Goal: Information Seeking & Learning: Learn about a topic

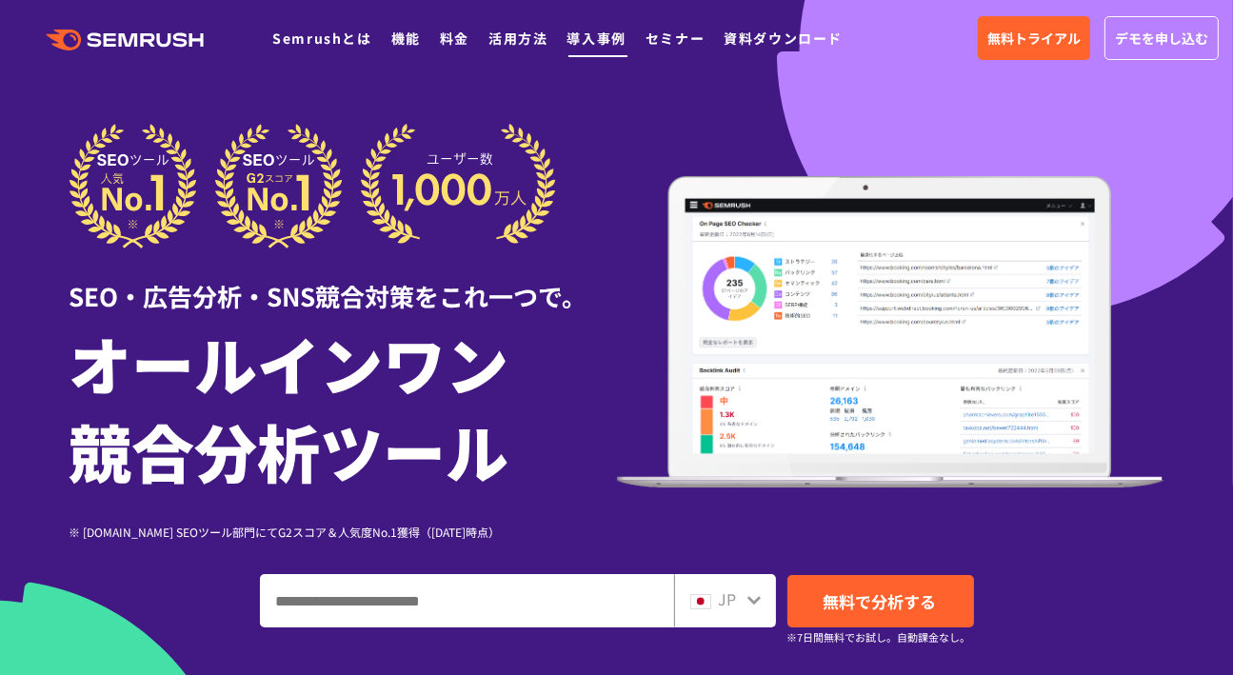
click at [589, 29] on link "導入事例" at bounding box center [597, 38] width 59 height 19
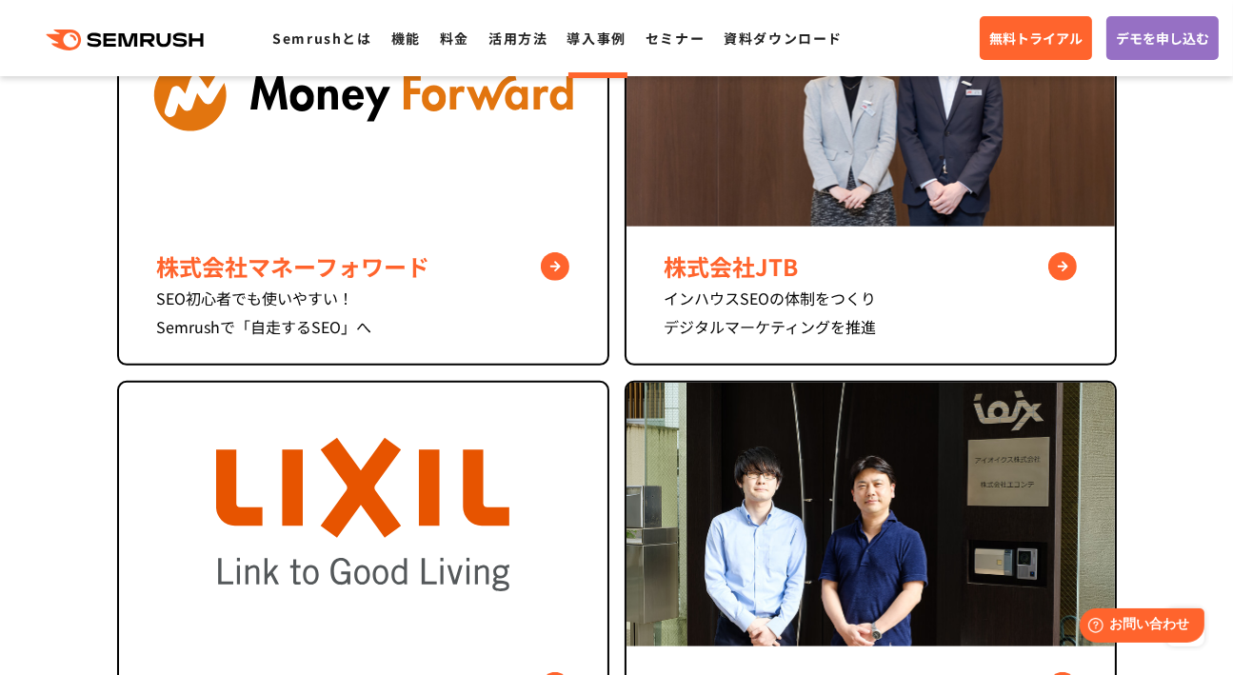
scroll to position [856, 0]
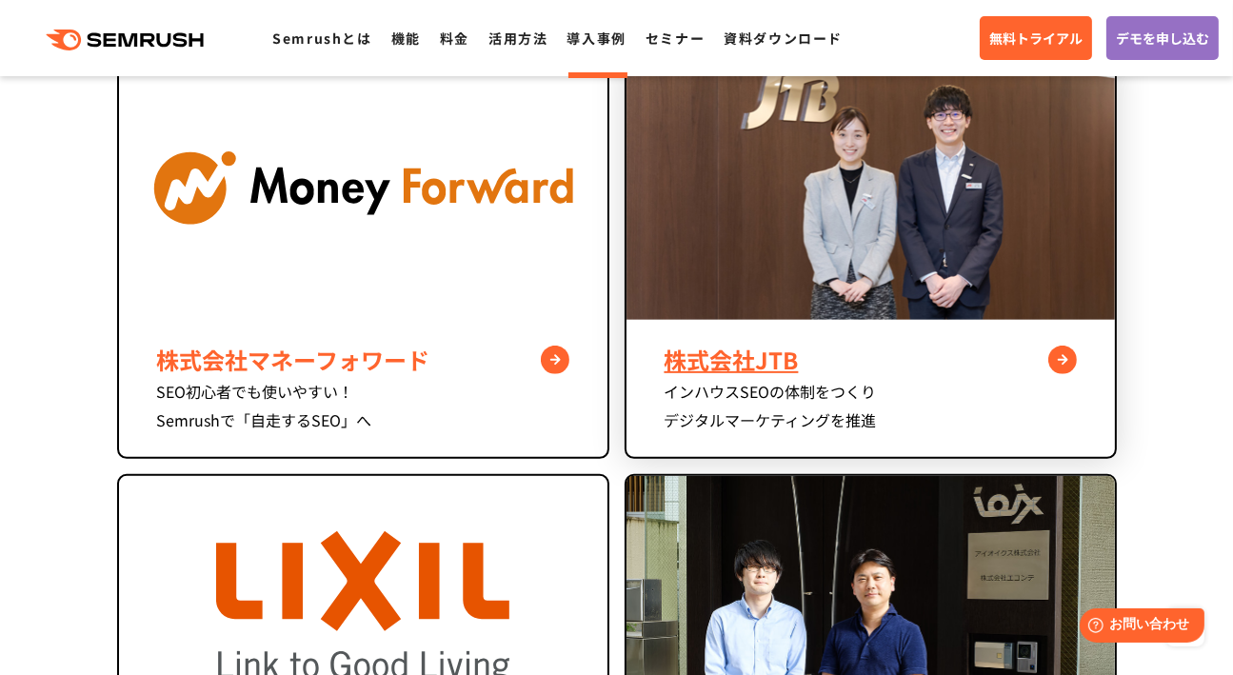
click at [736, 362] on div "株式会社JTB" at bounding box center [871, 360] width 412 height 34
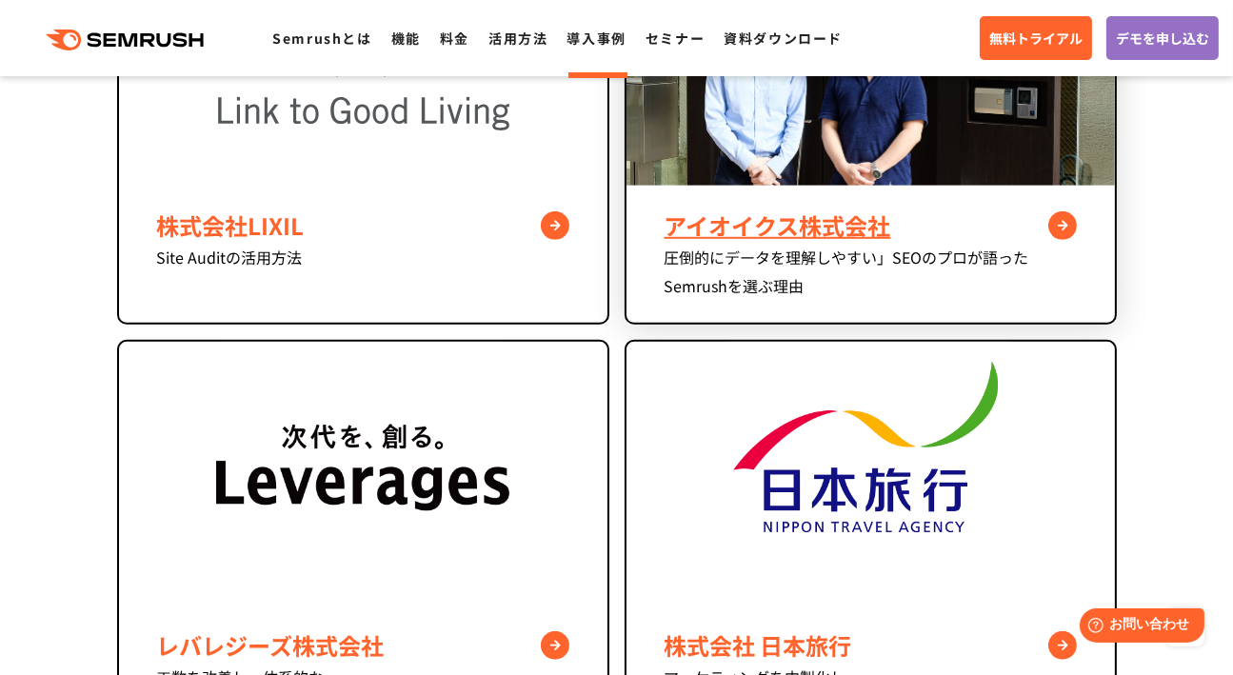
scroll to position [1523, 0]
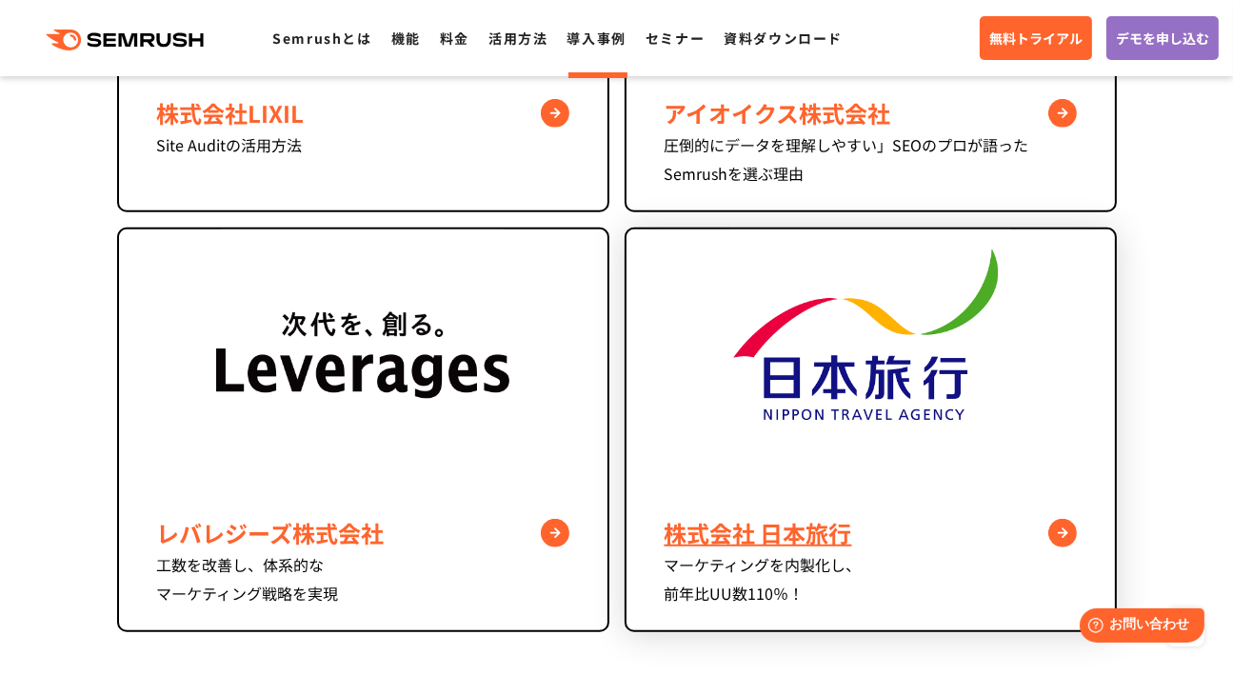
click at [751, 534] on div "株式会社 日本旅行" at bounding box center [871, 533] width 412 height 34
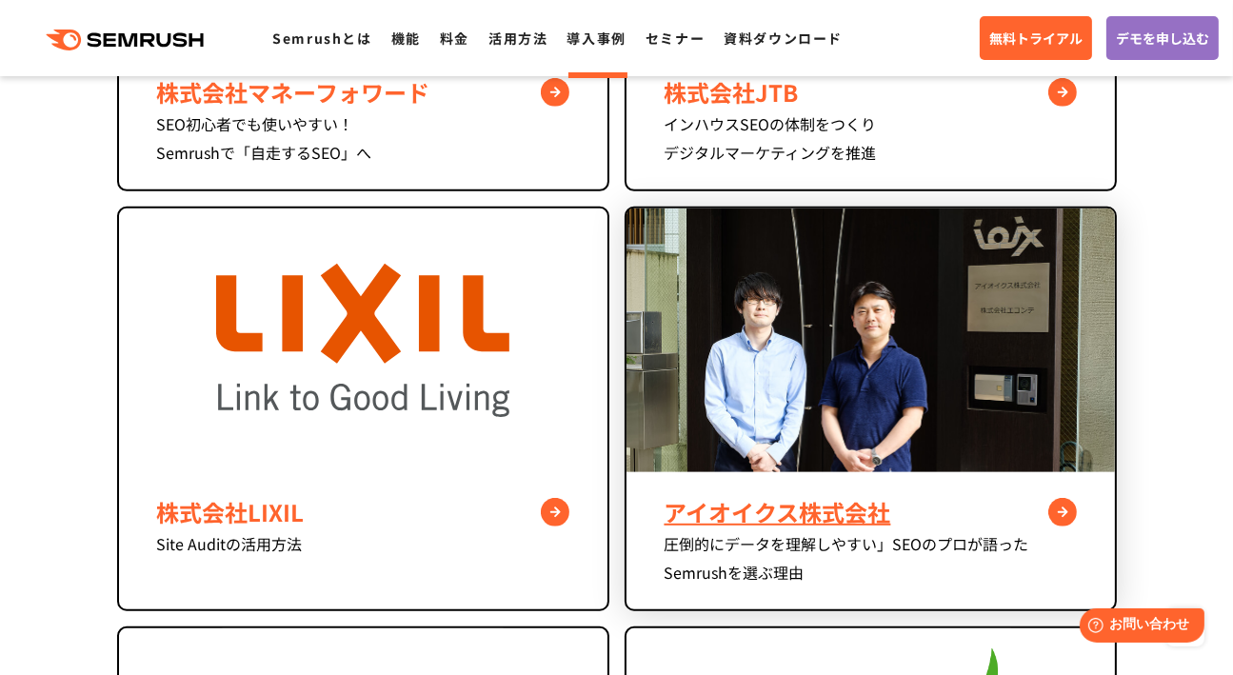
scroll to position [1046, 0]
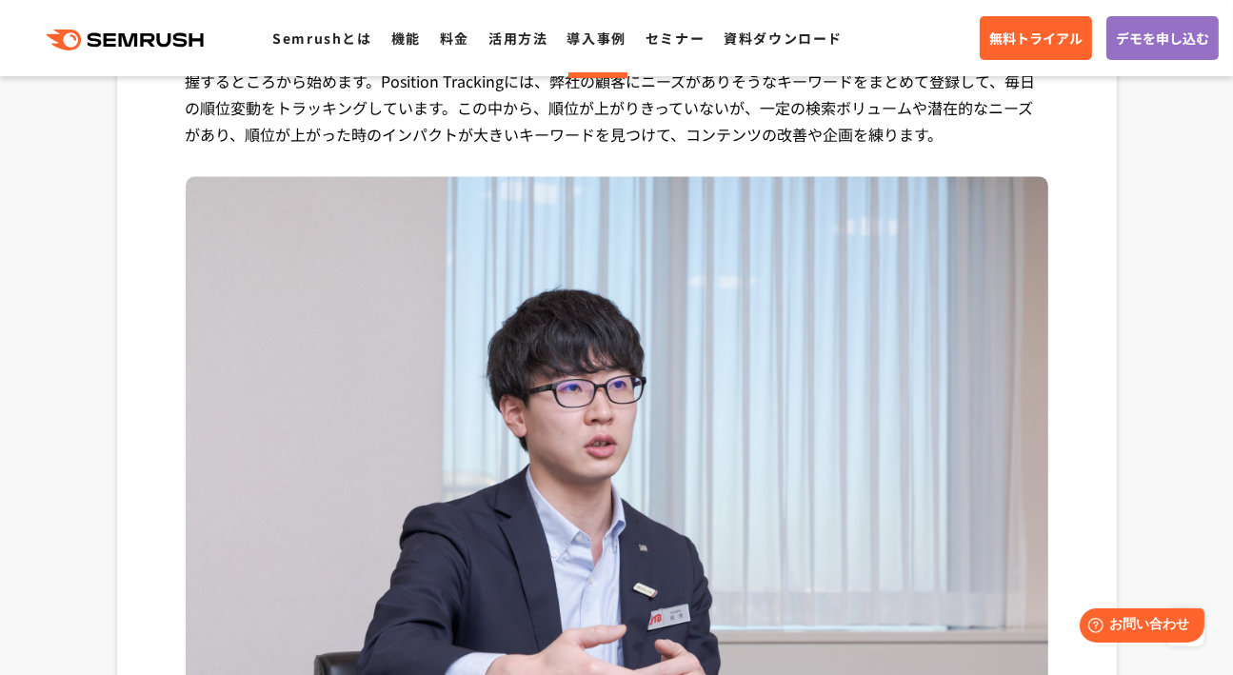
scroll to position [5046, 0]
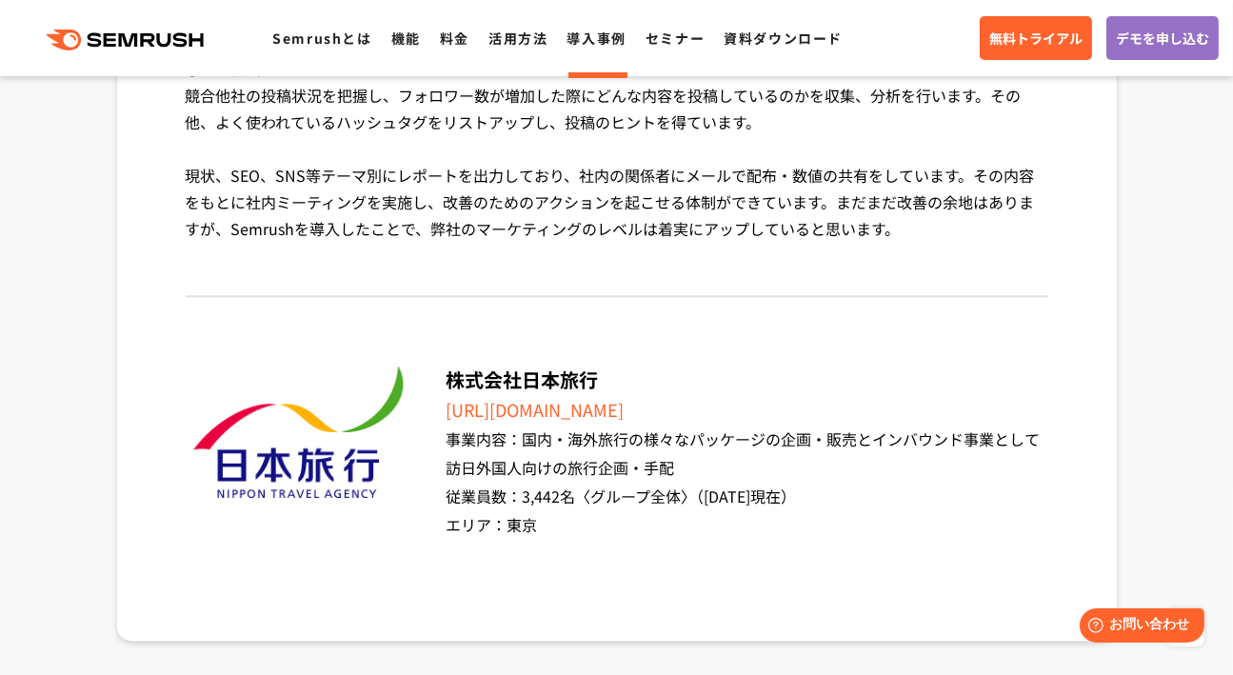
scroll to position [5427, 0]
